Goal: Transaction & Acquisition: Purchase product/service

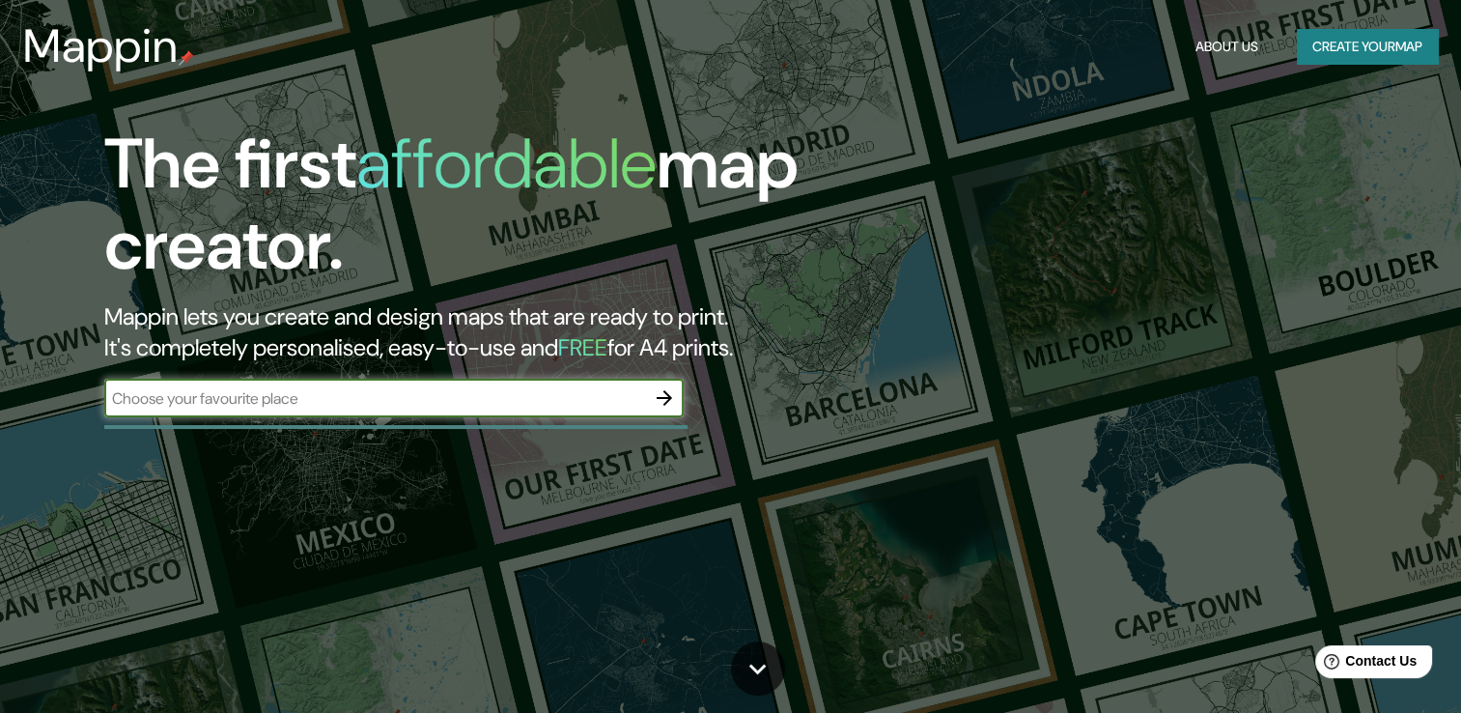
click at [405, 409] on div "​" at bounding box center [393, 398] width 579 height 39
type input "parque obrero [GEOGRAPHIC_DATA] [GEOGRAPHIC_DATA]"
click at [658, 408] on icon "button" at bounding box center [664, 397] width 23 height 23
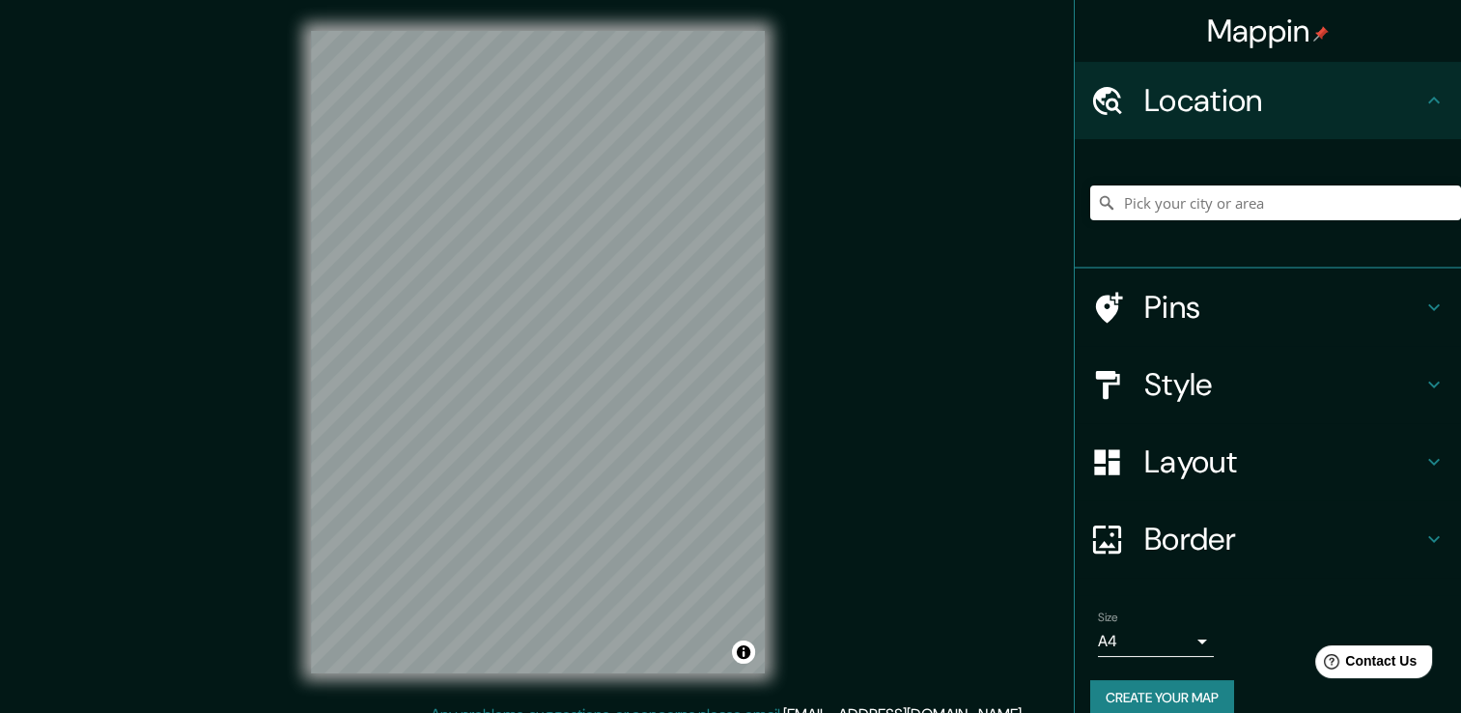
click at [1298, 220] on div at bounding box center [1275, 203] width 371 height 97
click at [1269, 181] on div at bounding box center [1275, 203] width 371 height 97
click at [1262, 188] on input "Pick your city or area" at bounding box center [1275, 202] width 371 height 35
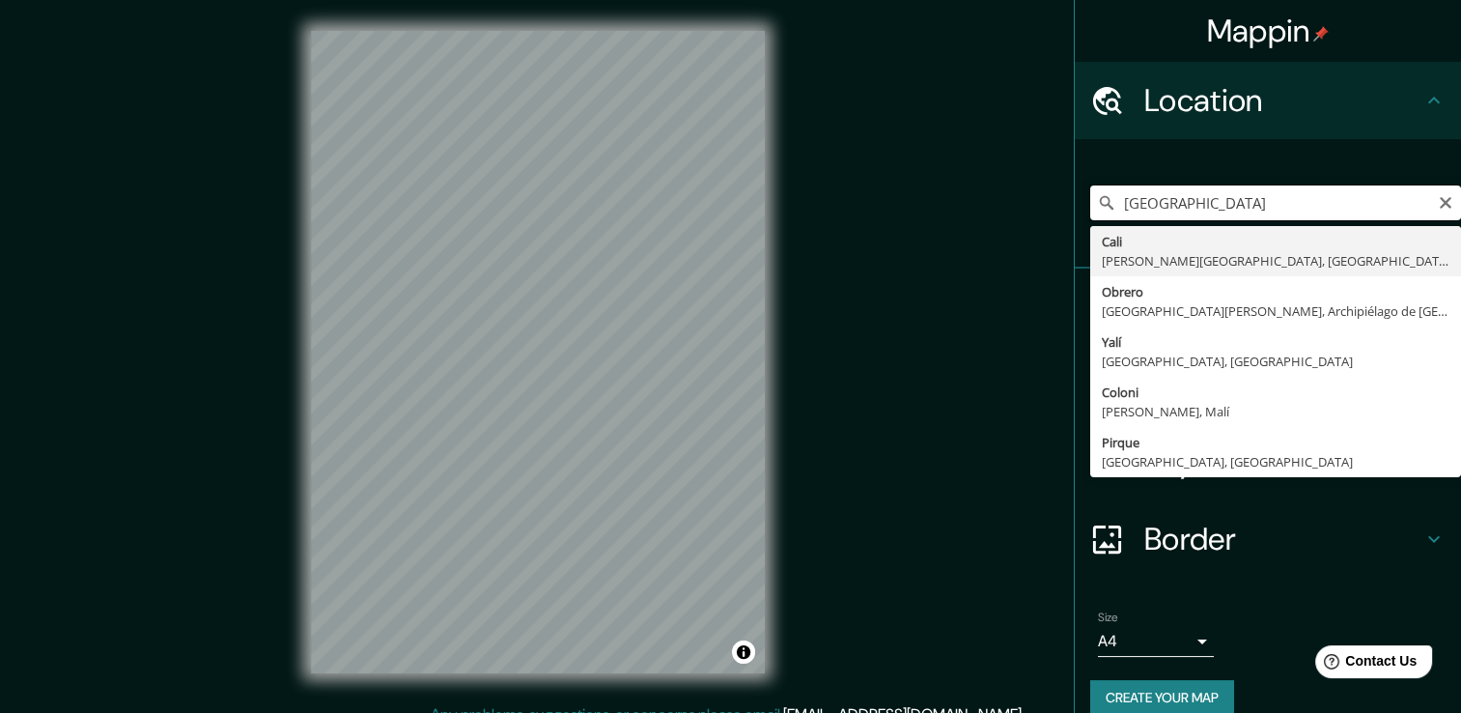
drag, startPoint x: 1161, startPoint y: 209, endPoint x: 975, endPoint y: 211, distance: 185.4
click at [985, 211] on div "Mappin Location parque obrero [GEOGRAPHIC_DATA] [GEOGRAPHIC_DATA][PERSON_NAME],…" at bounding box center [730, 367] width 1461 height 734
type input "[GEOGRAPHIC_DATA], [PERSON_NAME][GEOGRAPHIC_DATA], [GEOGRAPHIC_DATA]"
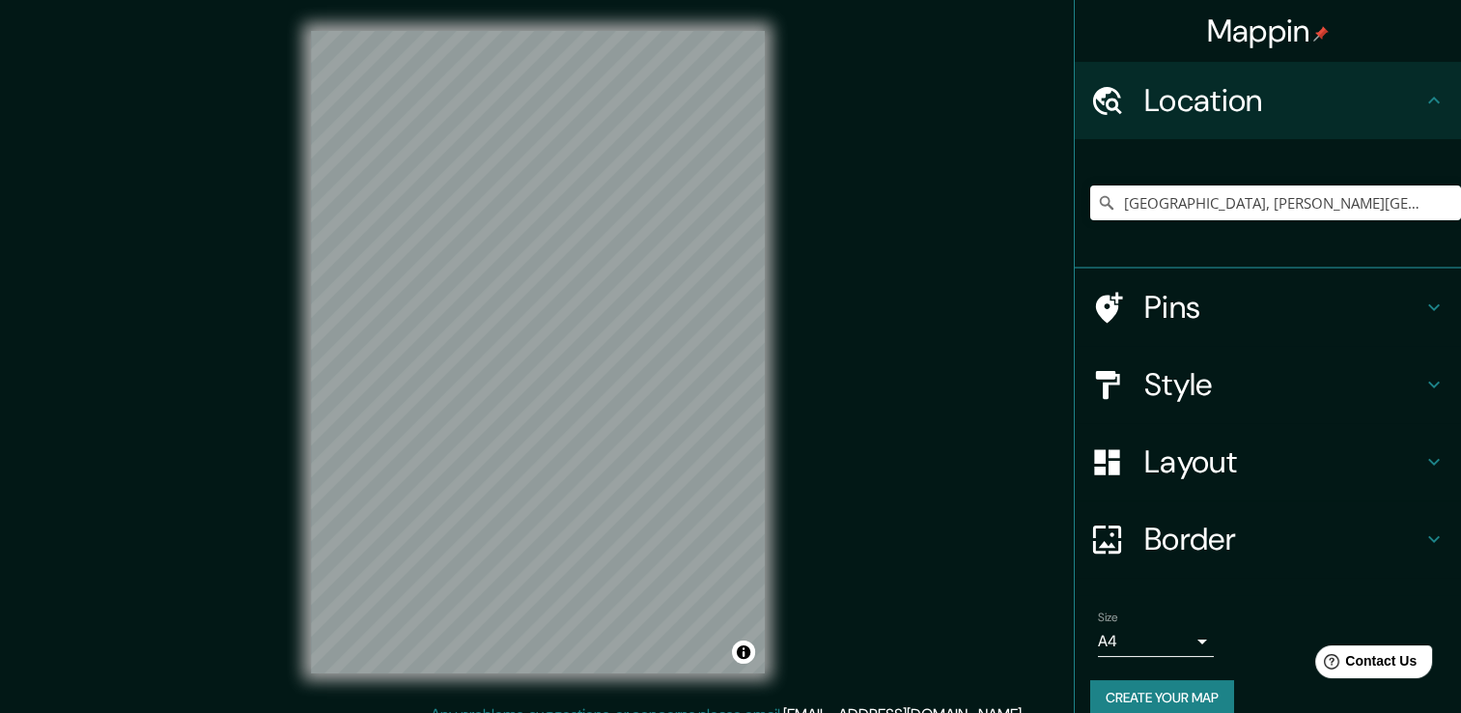
click at [1384, 385] on h4 "Style" at bounding box center [1284, 384] width 278 height 39
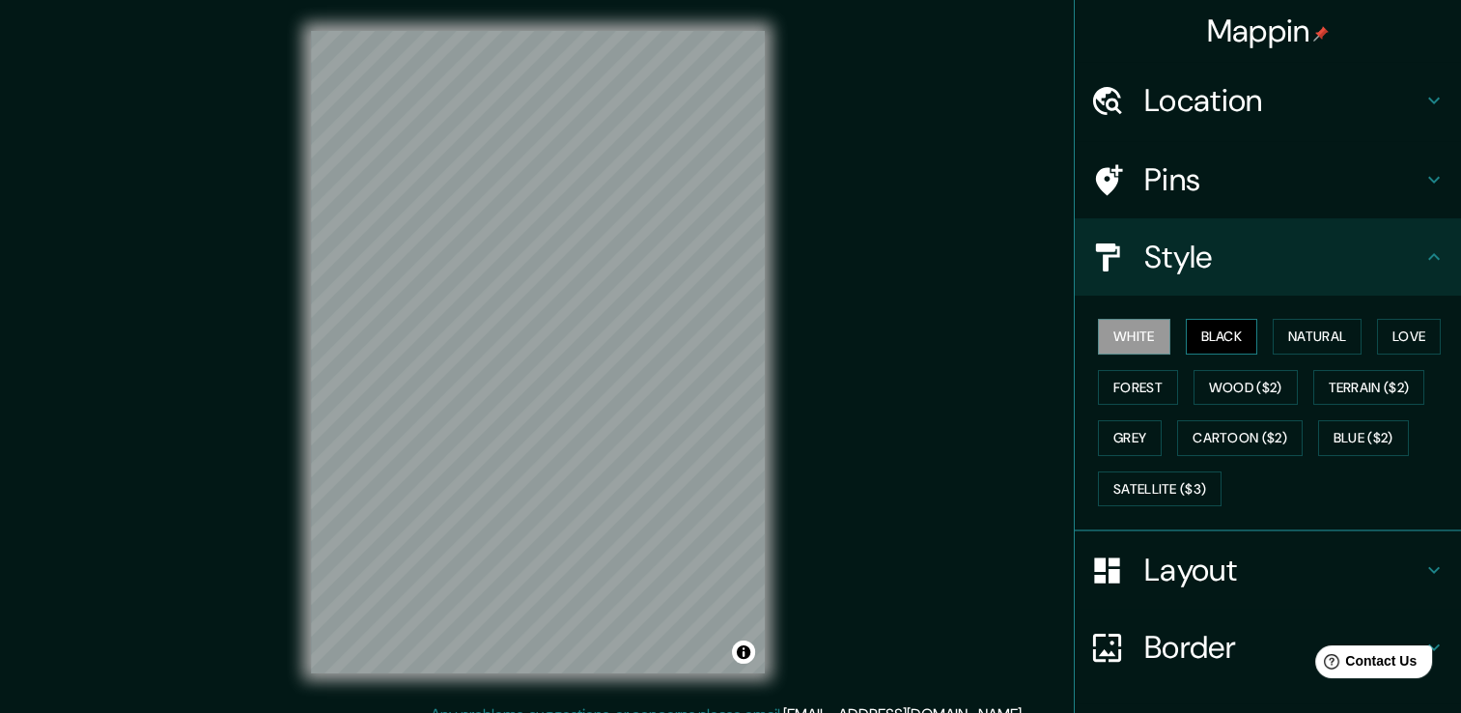
click at [1205, 344] on button "Black" at bounding box center [1222, 337] width 72 height 36
click at [1136, 334] on button "White" at bounding box center [1134, 337] width 72 height 36
click at [1279, 344] on button "Natural" at bounding box center [1317, 337] width 89 height 36
click at [788, 303] on div "© Mapbox © OpenStreetMap Improve this map" at bounding box center [538, 351] width 516 height 703
drag, startPoint x: 600, startPoint y: 340, endPoint x: 505, endPoint y: 342, distance: 94.7
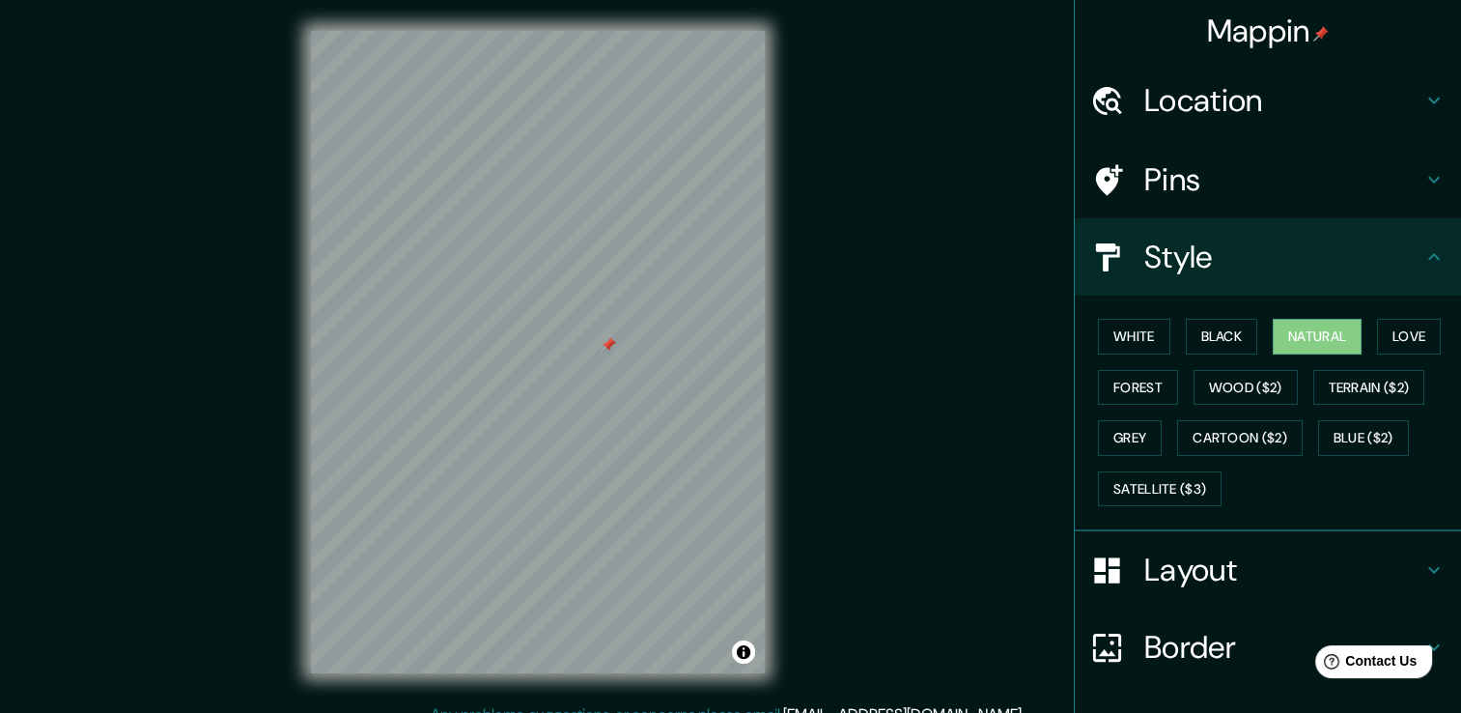
click at [601, 342] on div at bounding box center [608, 344] width 15 height 15
click at [1213, 343] on button "Black" at bounding box center [1222, 337] width 72 height 36
